Goal: Task Accomplishment & Management: Manage account settings

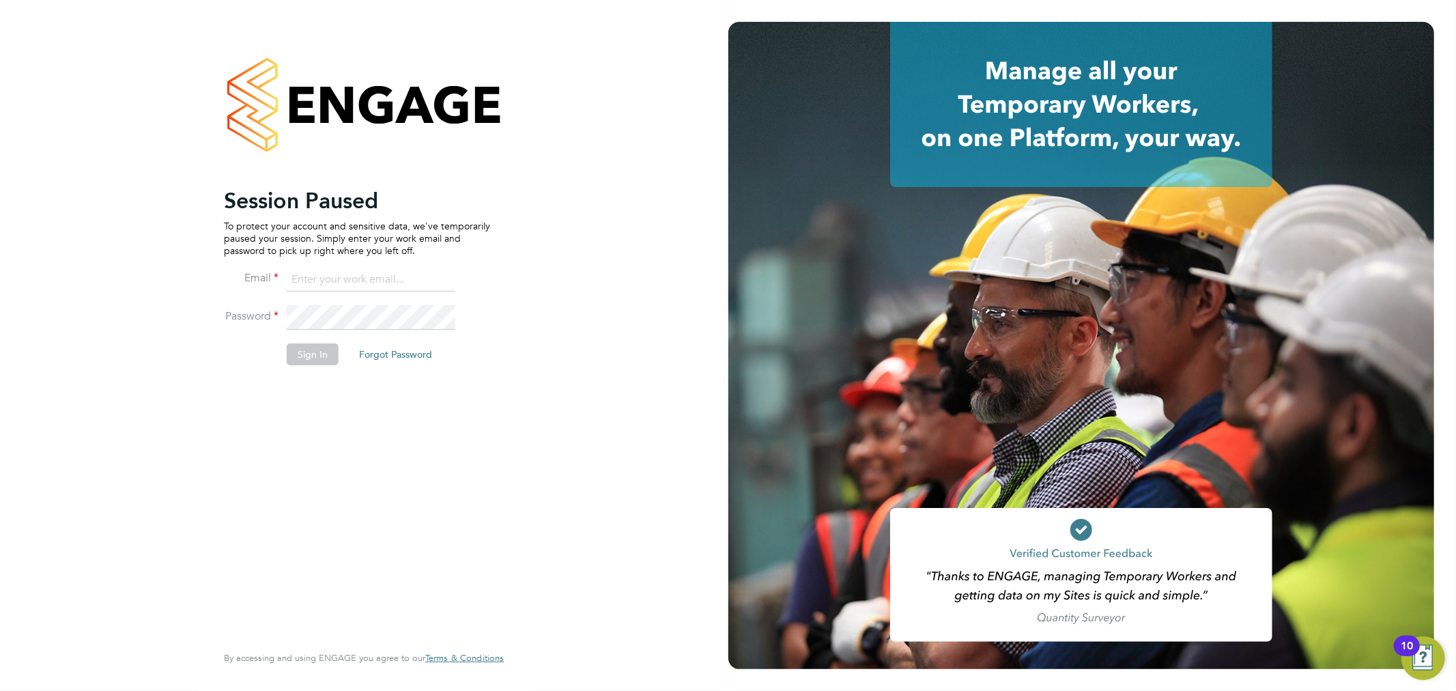
type input "sam.carter@vistry.co.uk"
click at [568, 298] on div "Session Paused To protect your account and sensitive data, we've temporarily pa…" at bounding box center [364, 345] width 729 height 691
click at [321, 356] on button "Sign In" at bounding box center [313, 354] width 52 height 22
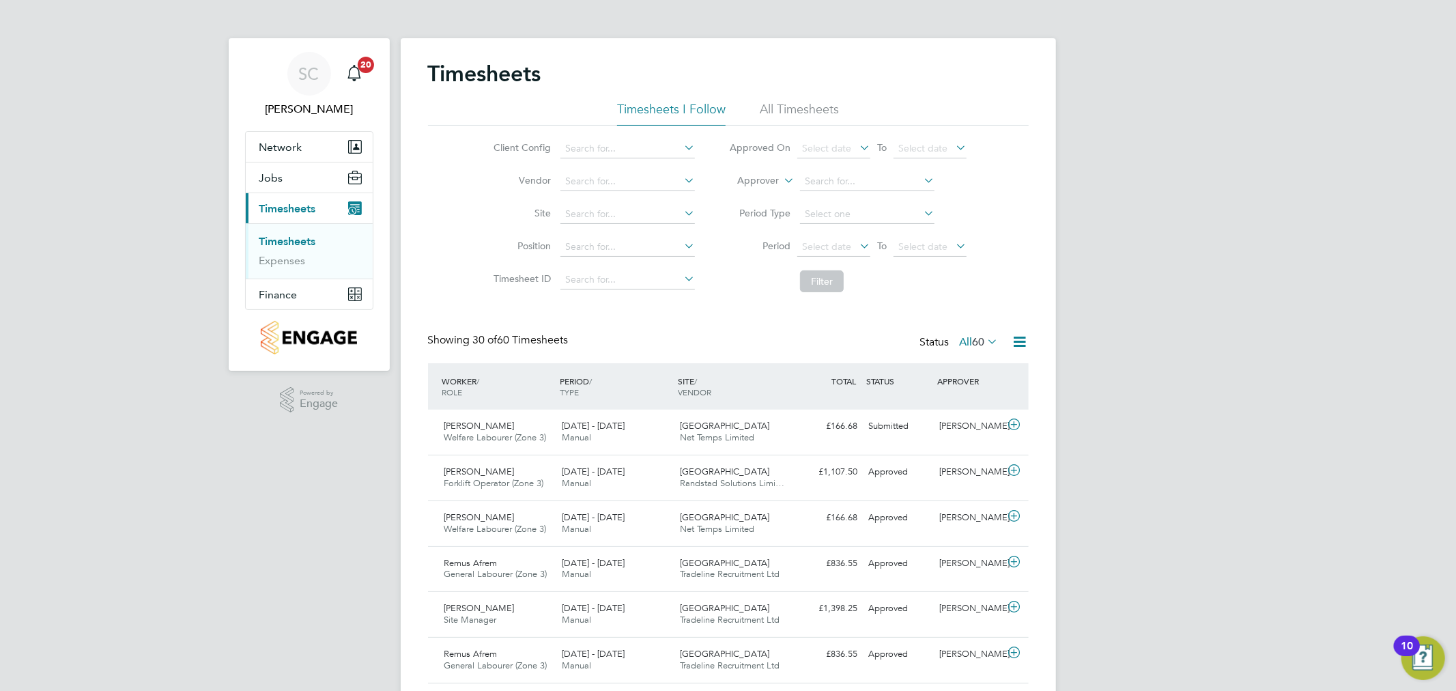
click at [977, 339] on span "60" at bounding box center [979, 342] width 12 height 14
click at [983, 426] on li "Approved" at bounding box center [971, 423] width 63 height 19
click at [938, 335] on label "Approved 58" at bounding box center [960, 342] width 76 height 14
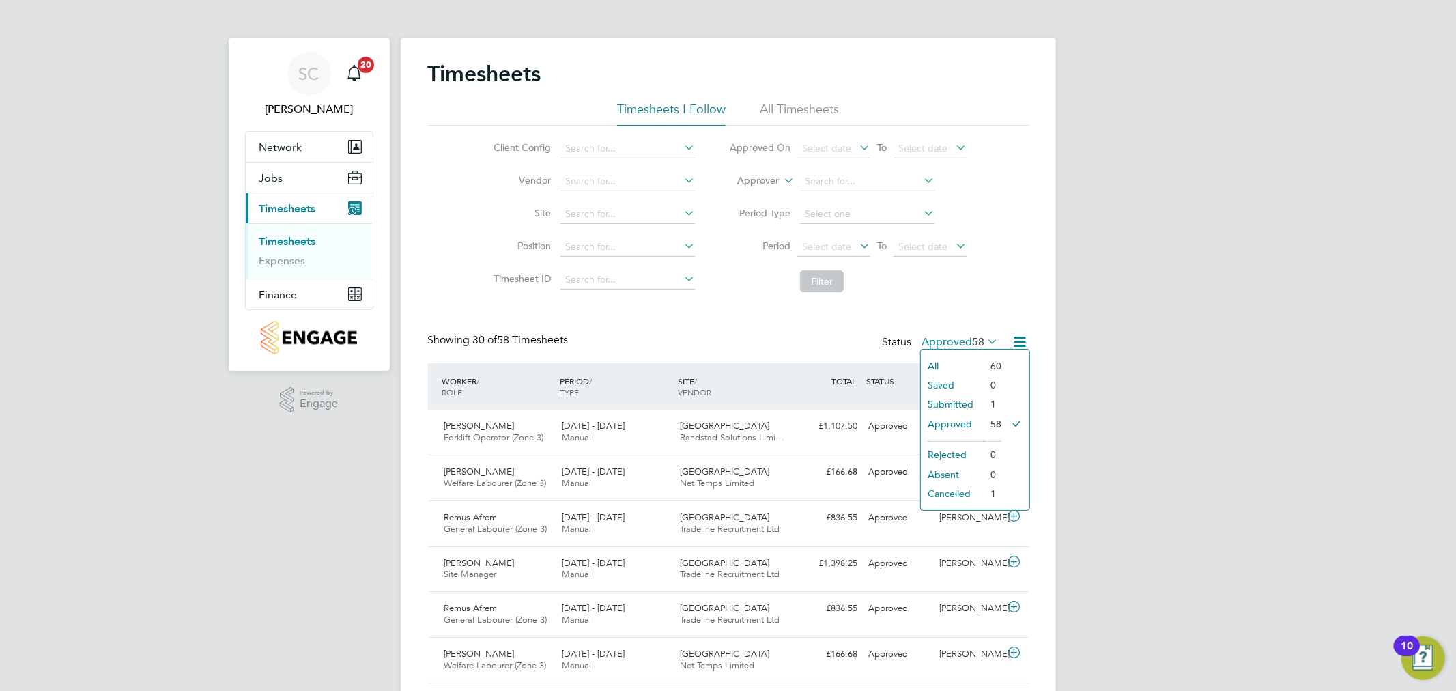
click at [943, 366] on li "All" at bounding box center [952, 365] width 63 height 19
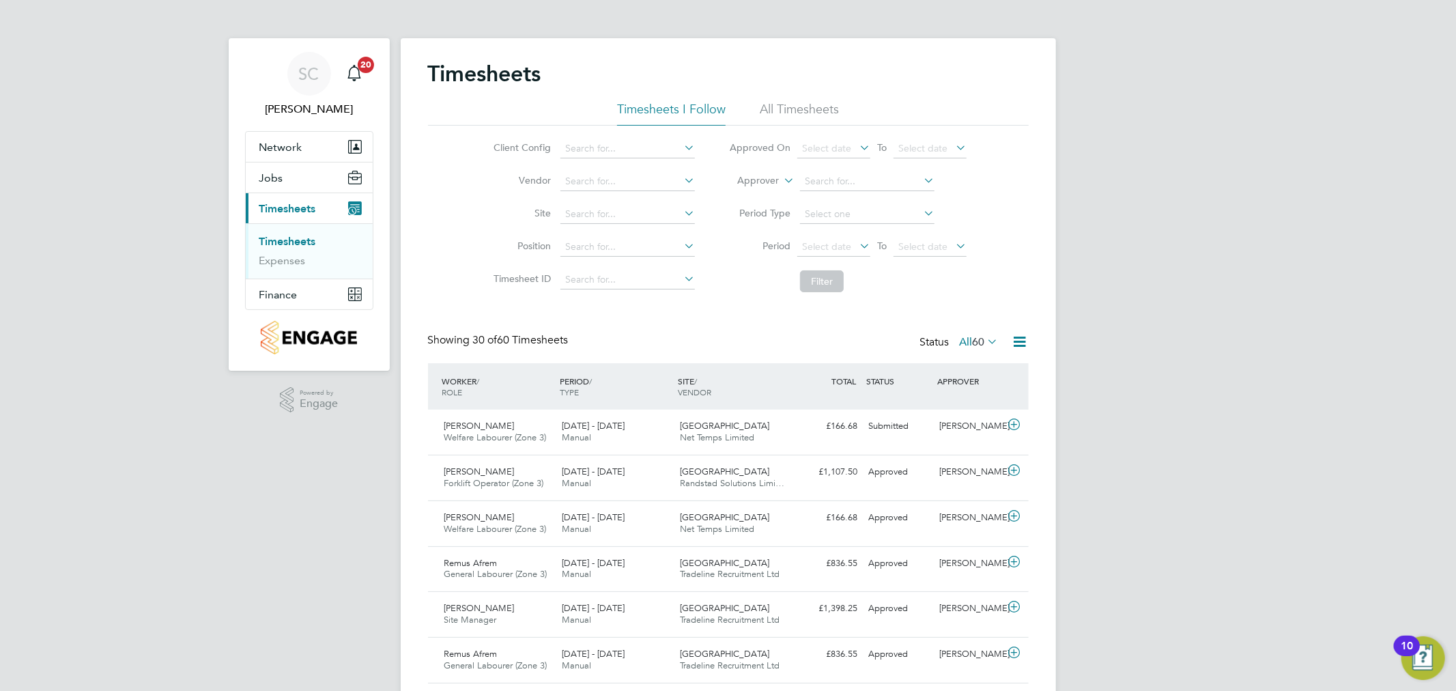
click at [960, 339] on label "All 60" at bounding box center [979, 342] width 39 height 14
click at [990, 407] on li "Submitted" at bounding box center [971, 404] width 63 height 19
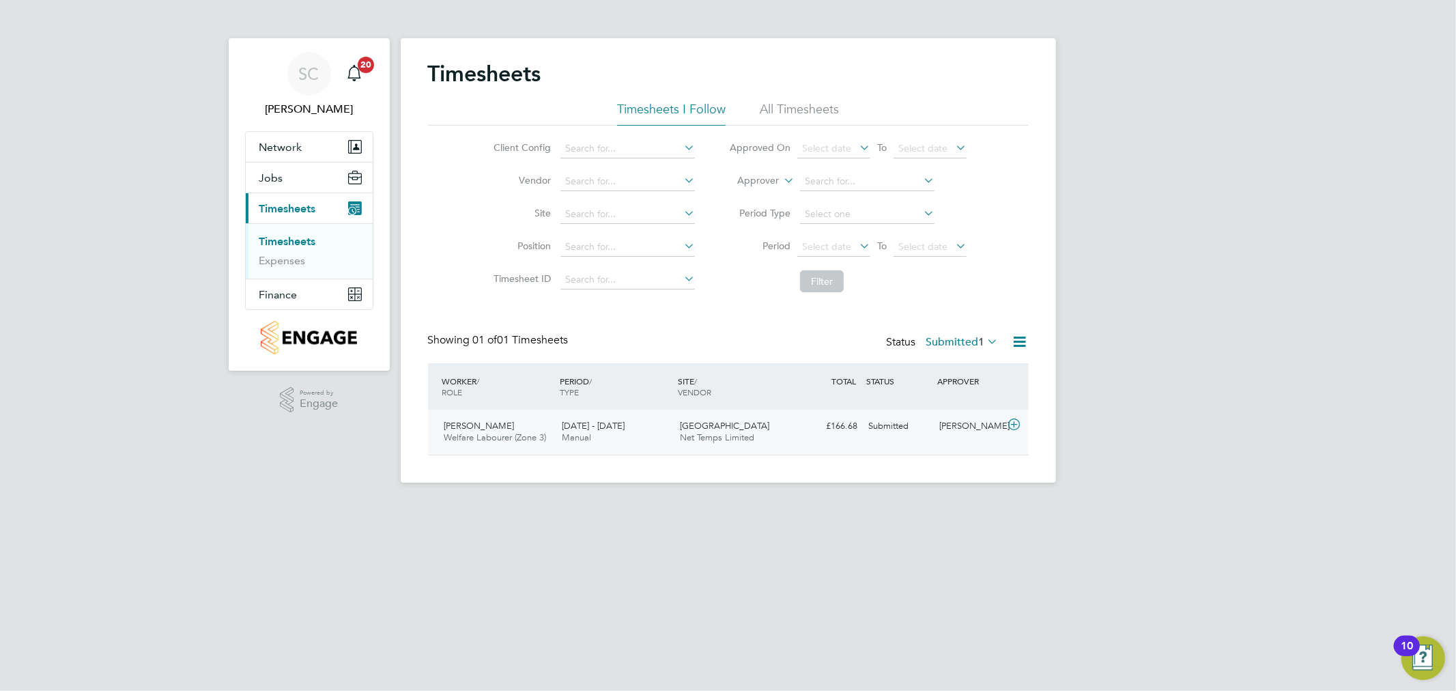
click at [920, 453] on div "Shirley Ryan Welfare Labourer (Zone 3) 25 - 31 Aug 2025 25 - 31 Aug 2025 Manual…" at bounding box center [728, 432] width 601 height 45
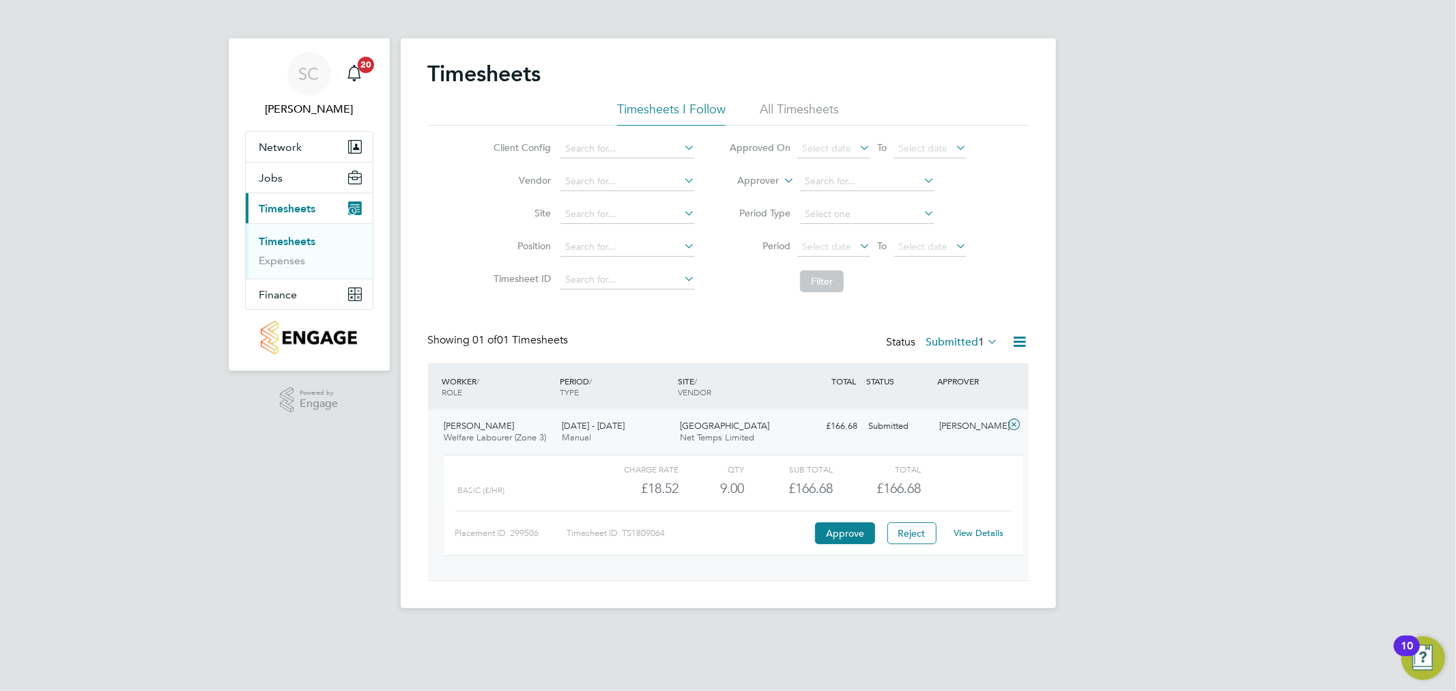
click at [974, 528] on link "View Details" at bounding box center [979, 533] width 50 height 12
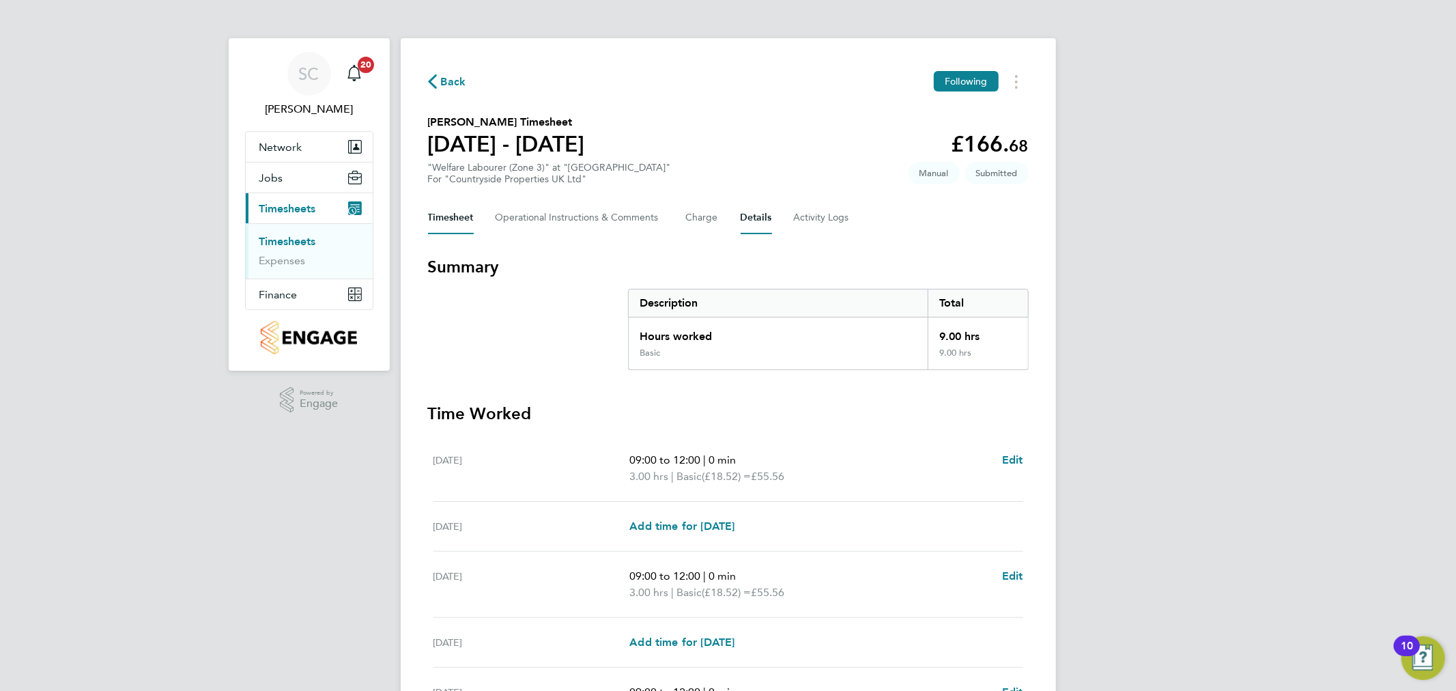
click at [765, 213] on button "Details" at bounding box center [756, 217] width 31 height 33
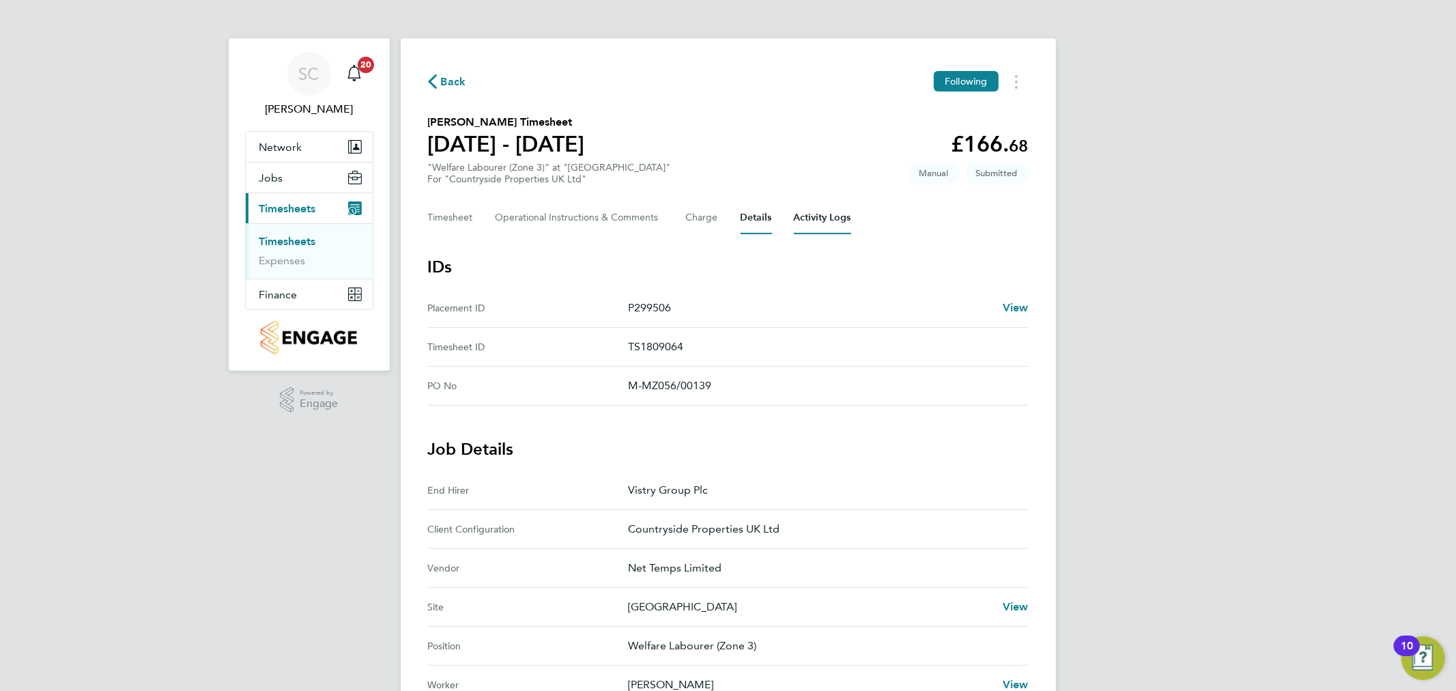
click at [834, 218] on Logs-tab "Activity Logs" at bounding box center [822, 217] width 57 height 33
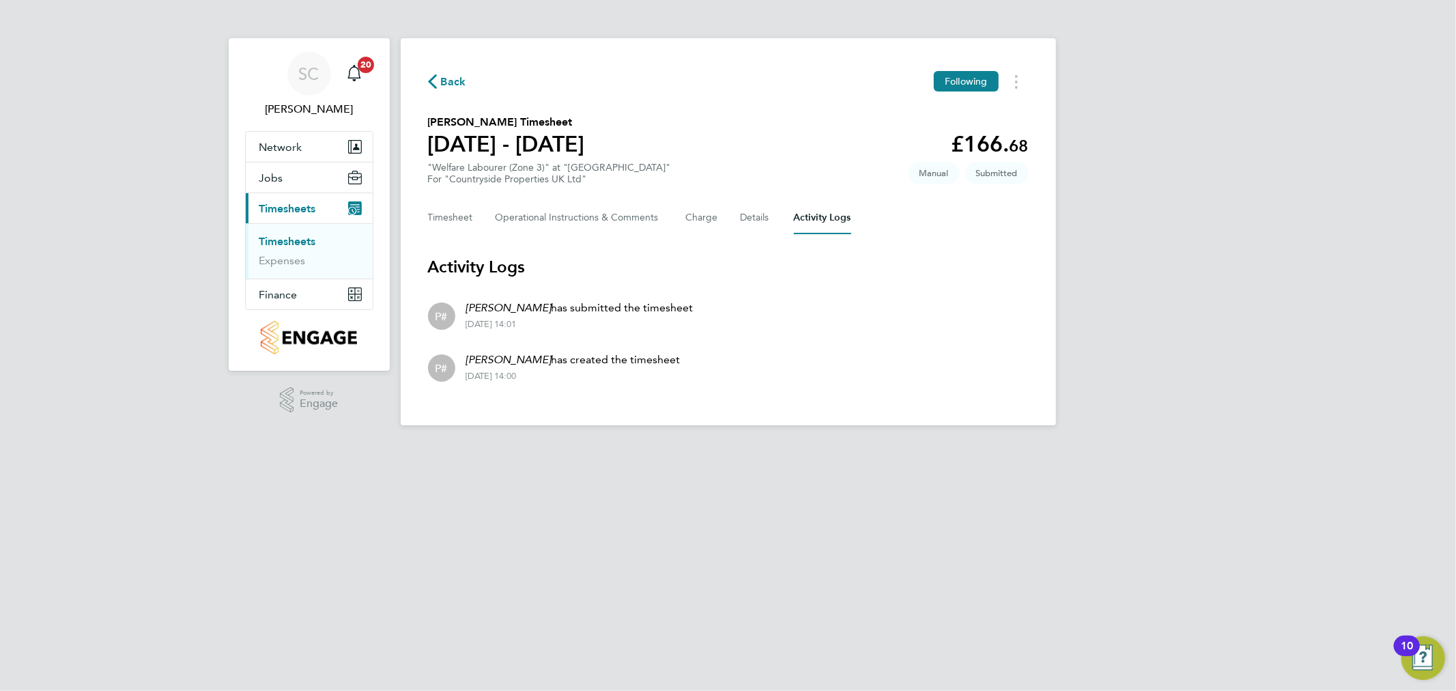
click at [452, 83] on span "Back" at bounding box center [453, 82] width 25 height 16
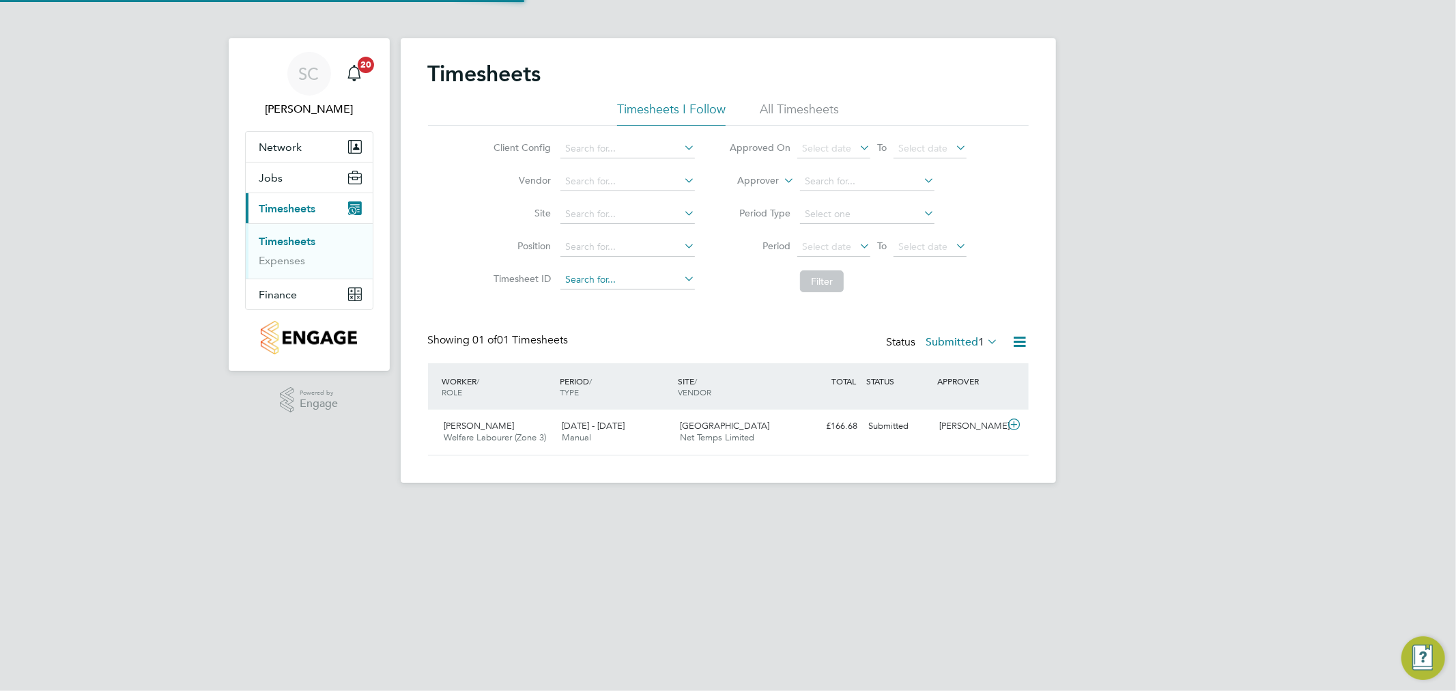
scroll to position [34, 119]
click at [959, 425] on div "[PERSON_NAME]" at bounding box center [969, 426] width 71 height 23
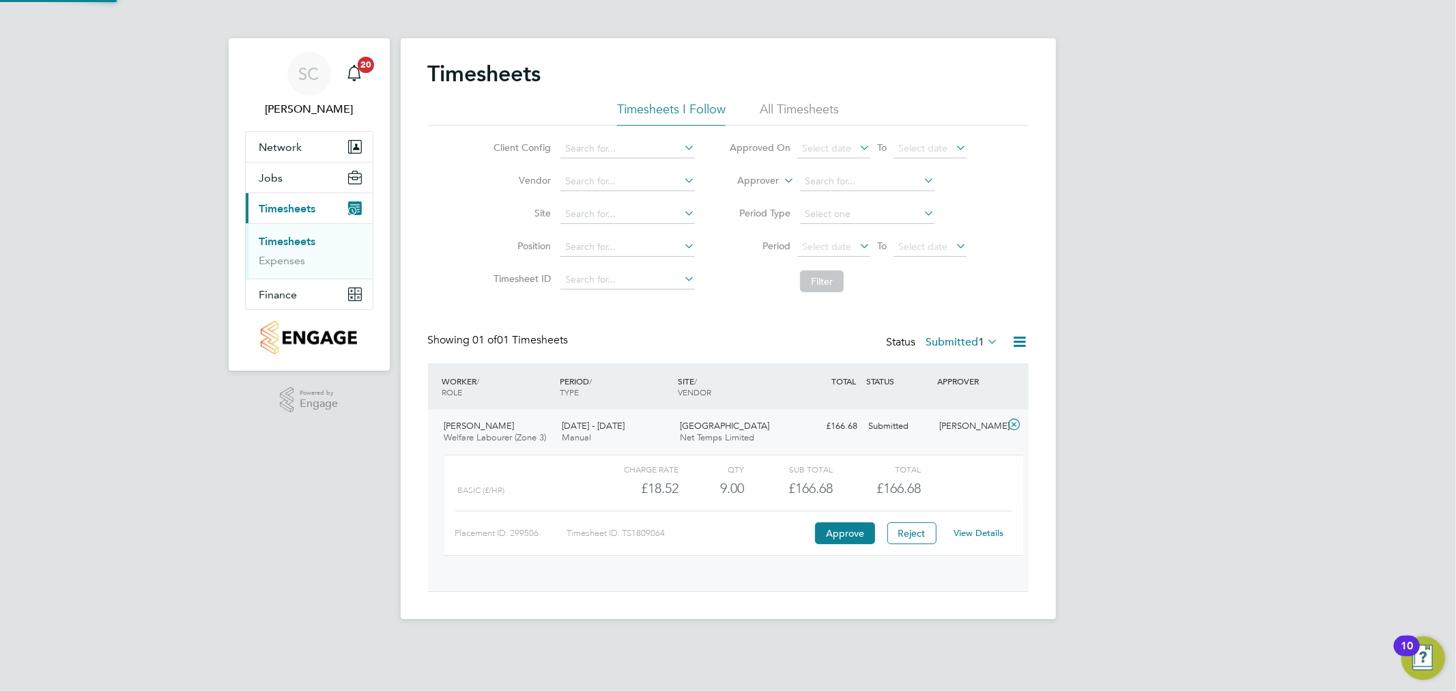
scroll to position [23, 133]
click at [987, 528] on link "View Details" at bounding box center [979, 533] width 50 height 12
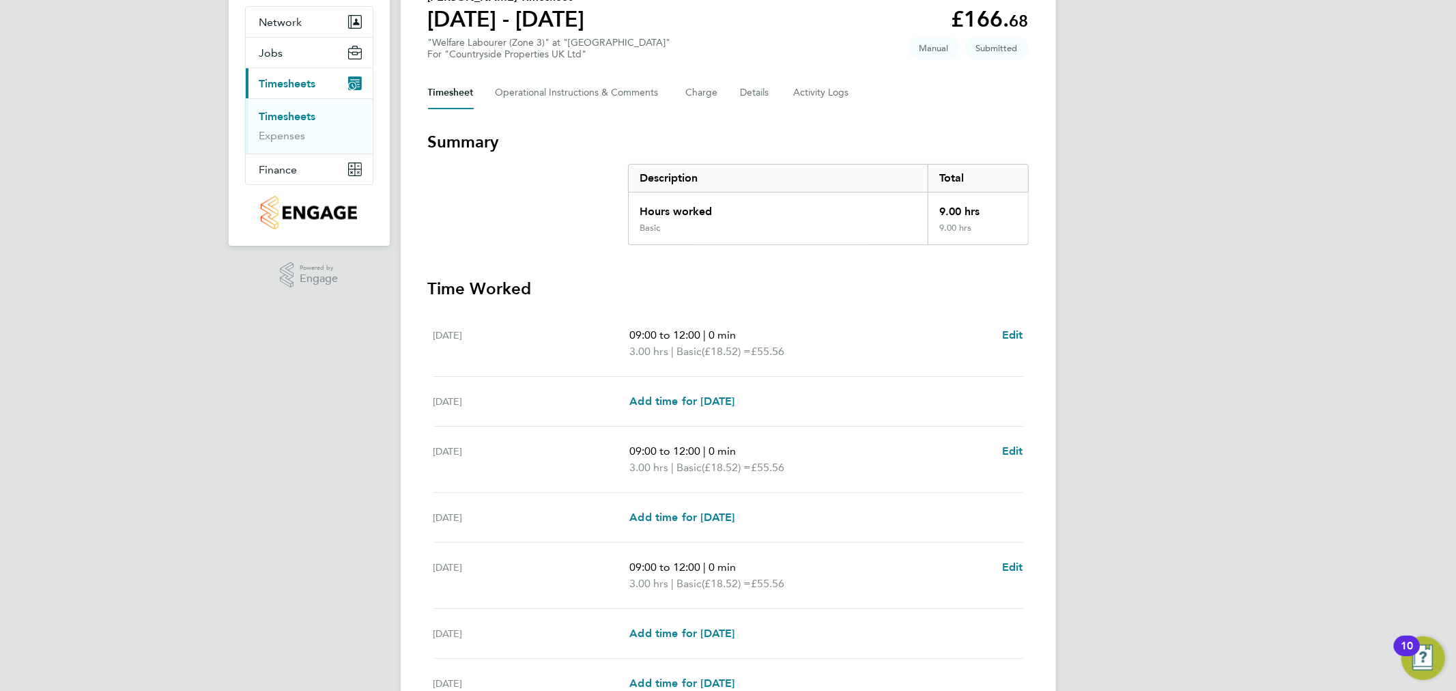
scroll to position [152, 0]
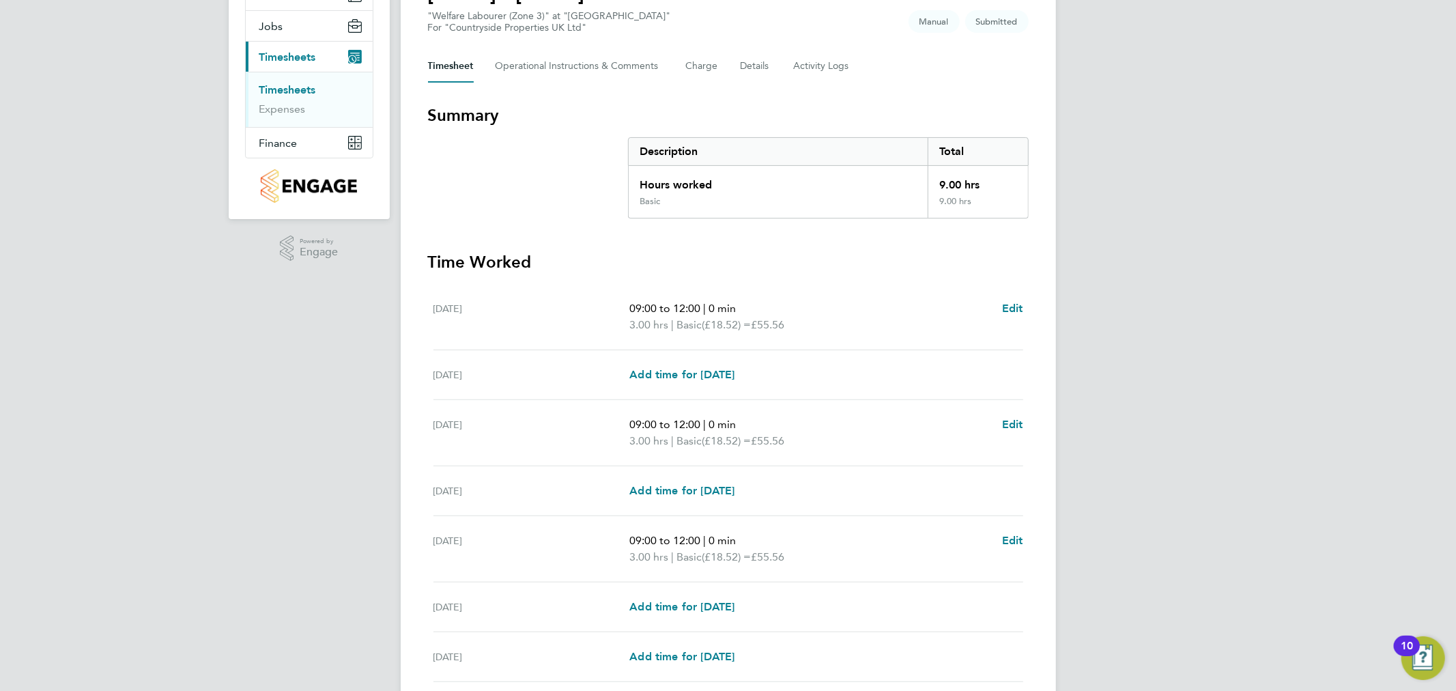
click at [1346, 239] on div "SC [PERSON_NAME] Notifications 20 Applications: Network Team Members Sites Work…" at bounding box center [728, 325] width 1456 height 954
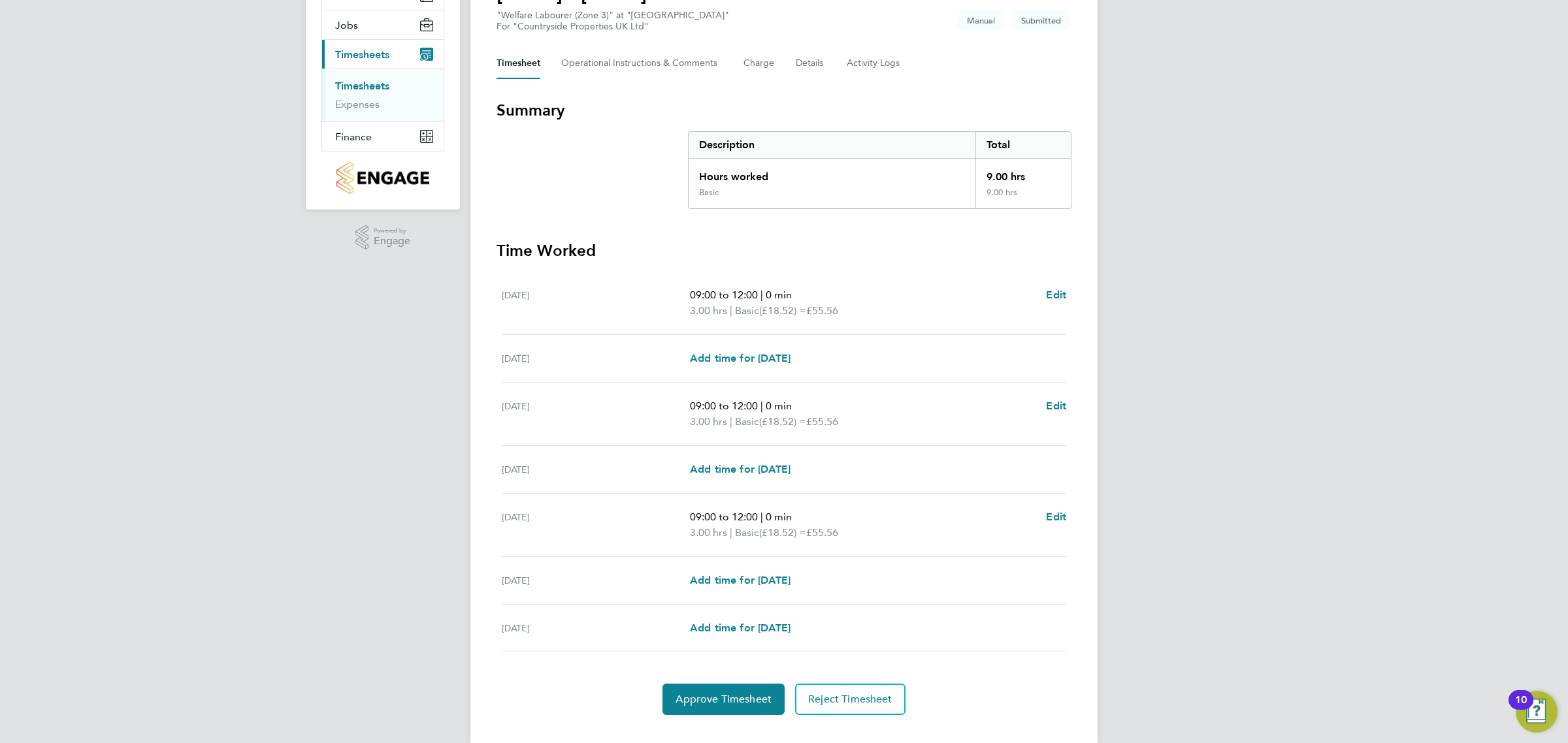
scroll to position [63, 0]
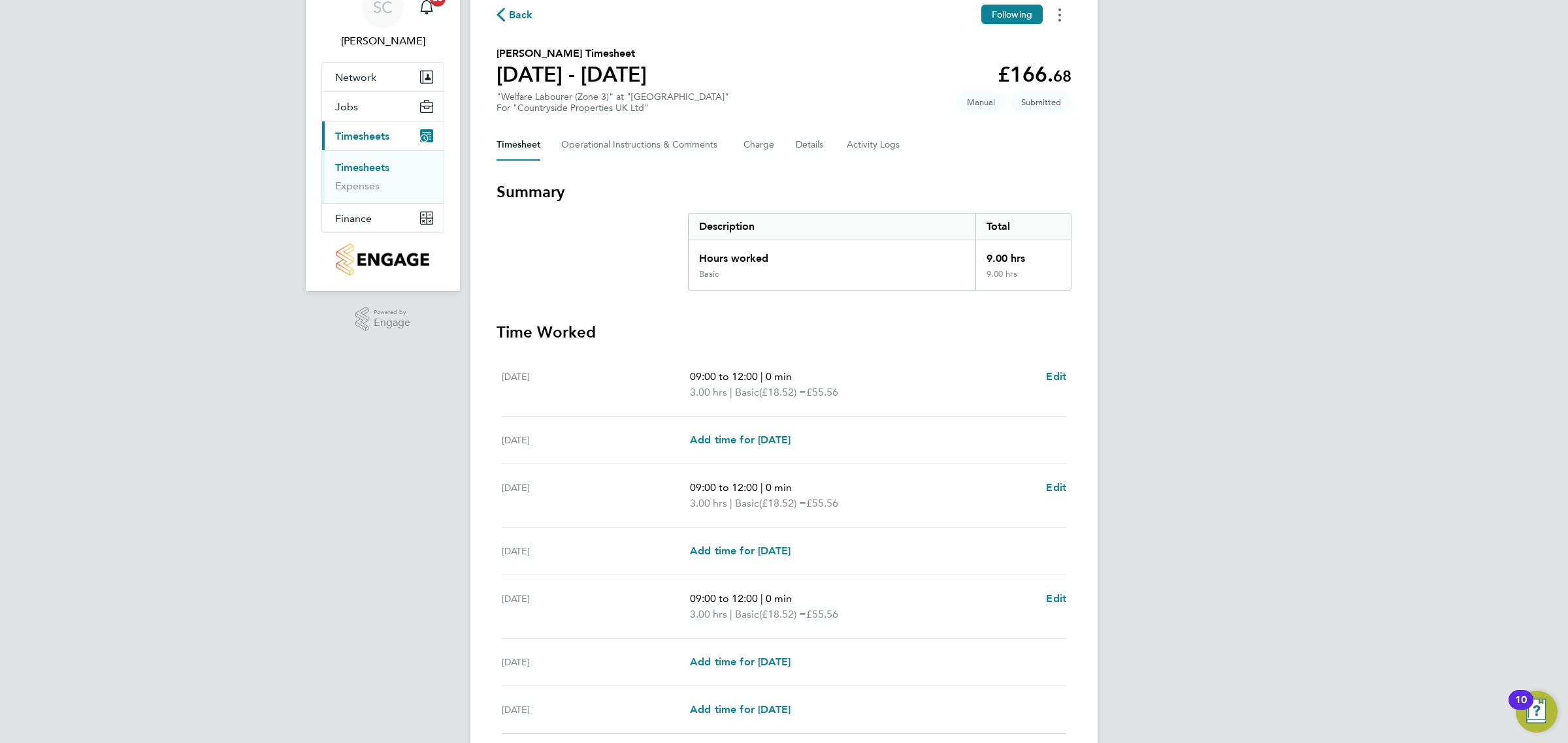
click at [1069, 23] on button "Timesheets Menu" at bounding box center [1059, 14] width 24 height 20
click at [1017, 66] on link "Download timesheet" at bounding box center [993, 69] width 157 height 26
click at [1393, 274] on div "SC [PERSON_NAME] Notifications 20 Applications: Network Team Members Sites Work…" at bounding box center [784, 393] width 1568 height 912
